Goal: Task Accomplishment & Management: Manage account settings

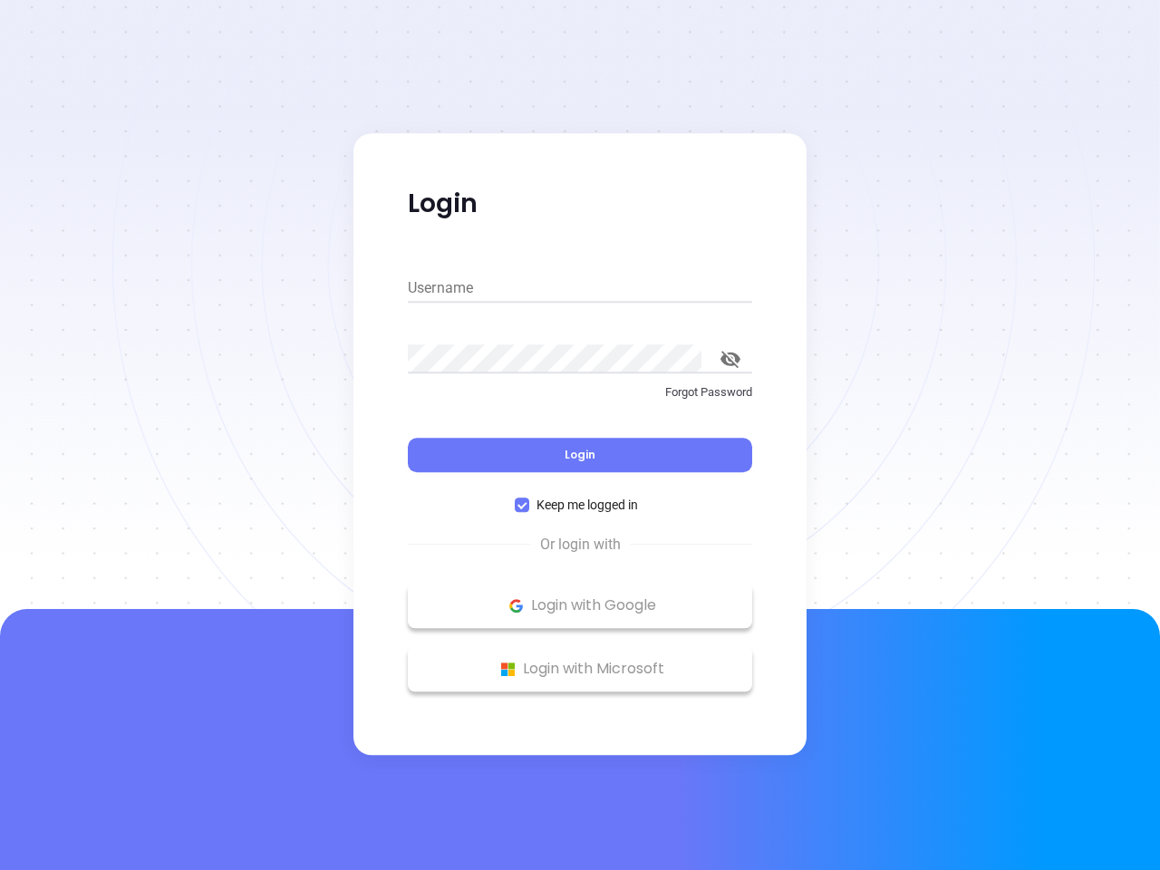
click at [580, 435] on div "Login" at bounding box center [580, 444] width 344 height 56
click at [580, 288] on input "Username" at bounding box center [580, 288] width 344 height 29
click at [730, 359] on icon "toggle password visibility" at bounding box center [730, 359] width 20 height 17
click at [580, 455] on span "Login" at bounding box center [579, 454] width 31 height 15
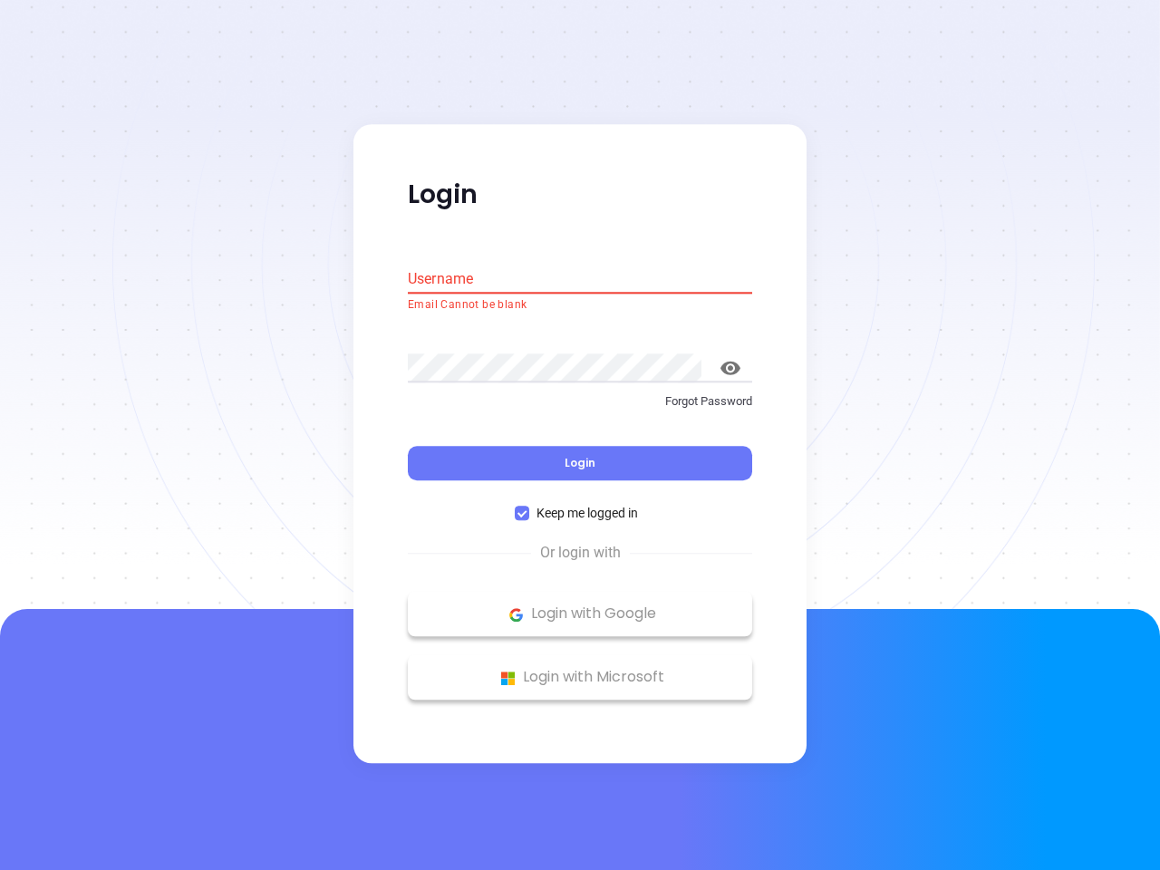
click at [580, 505] on span "Keep me logged in" at bounding box center [587, 514] width 116 height 20
click at [529, 506] on input "Keep me logged in" at bounding box center [522, 513] width 14 height 14
checkbox input "false"
click at [580, 605] on p "Login with Google" at bounding box center [580, 614] width 326 height 27
click at [580, 669] on p "Login with Microsoft" at bounding box center [580, 677] width 326 height 27
